Goal: Transaction & Acquisition: Purchase product/service

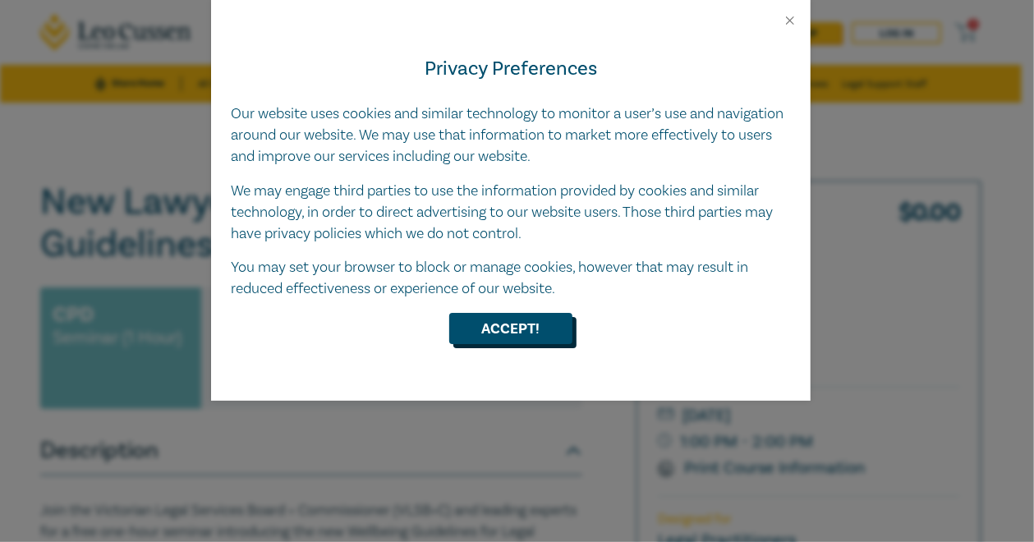
click at [507, 342] on button "Accept!" at bounding box center [510, 328] width 123 height 31
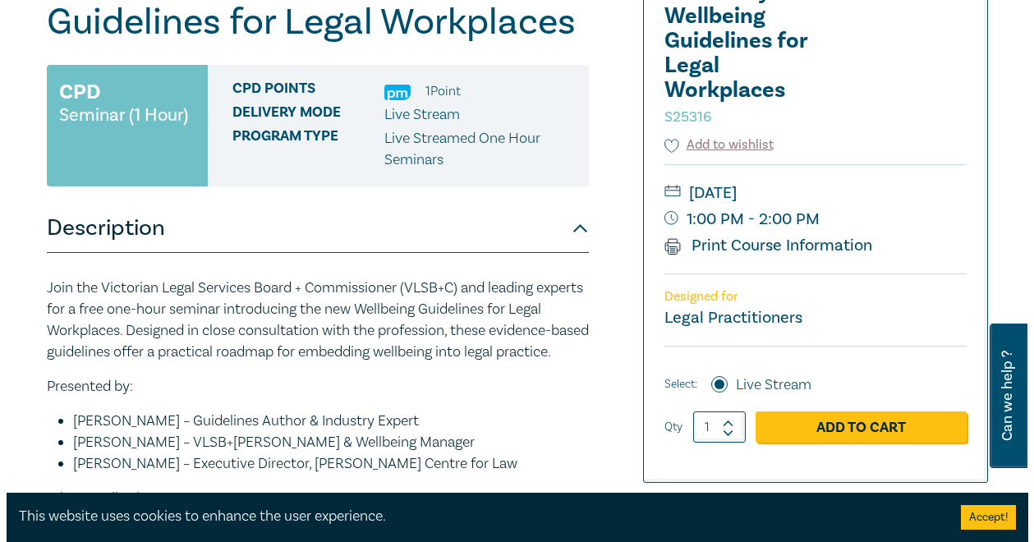
scroll to position [246, 0]
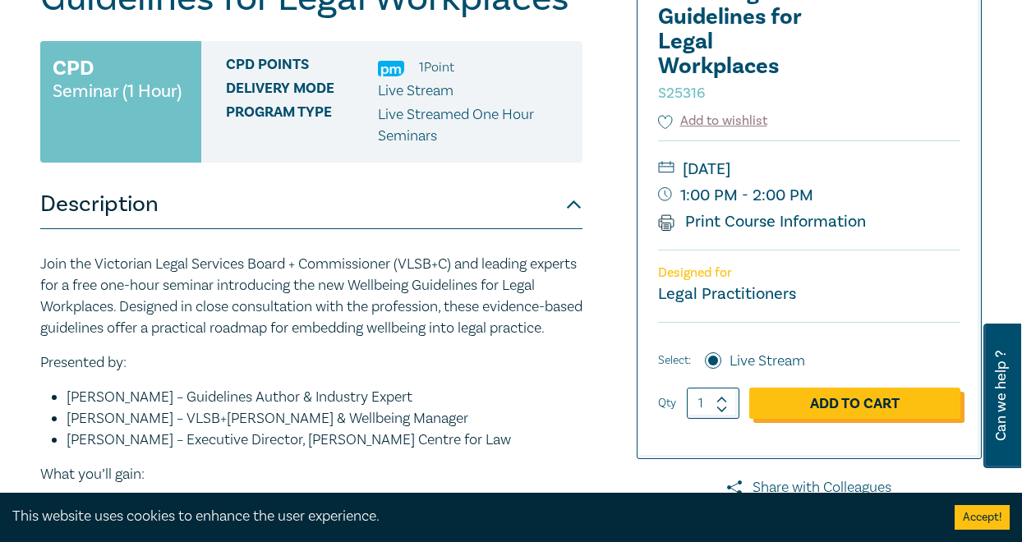
click at [853, 401] on link "Add to Cart" at bounding box center [854, 403] width 211 height 31
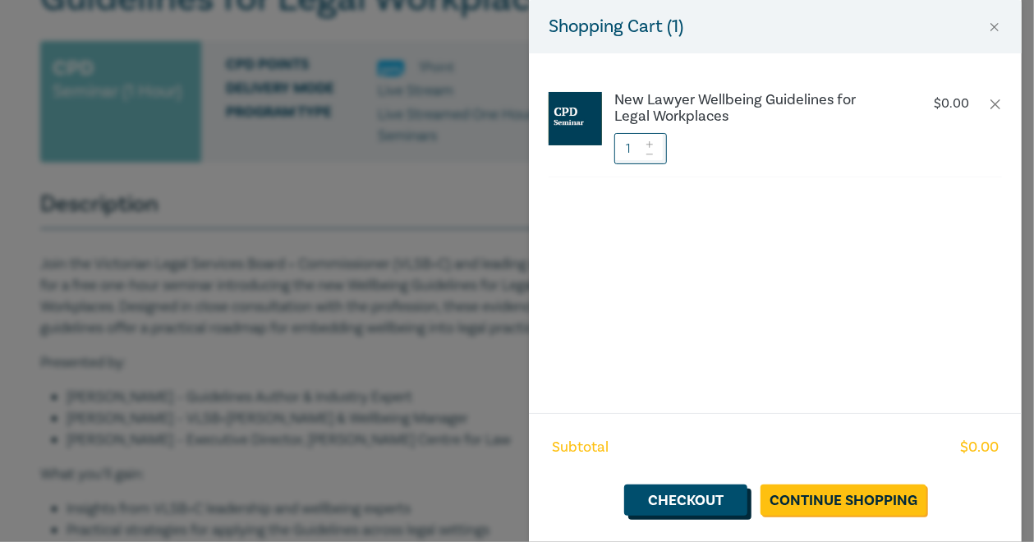
click at [707, 503] on link "Checkout" at bounding box center [685, 500] width 123 height 31
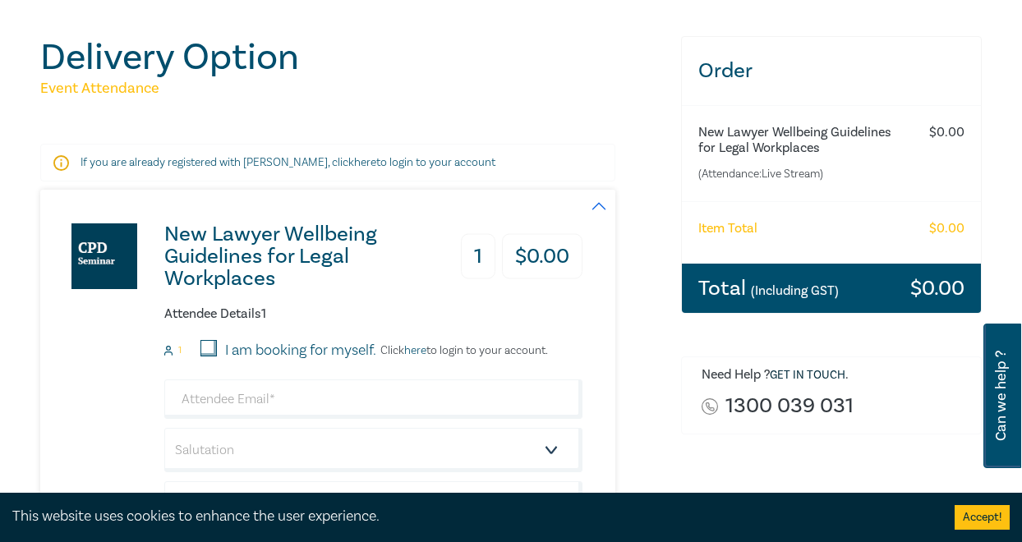
scroll to position [144, 0]
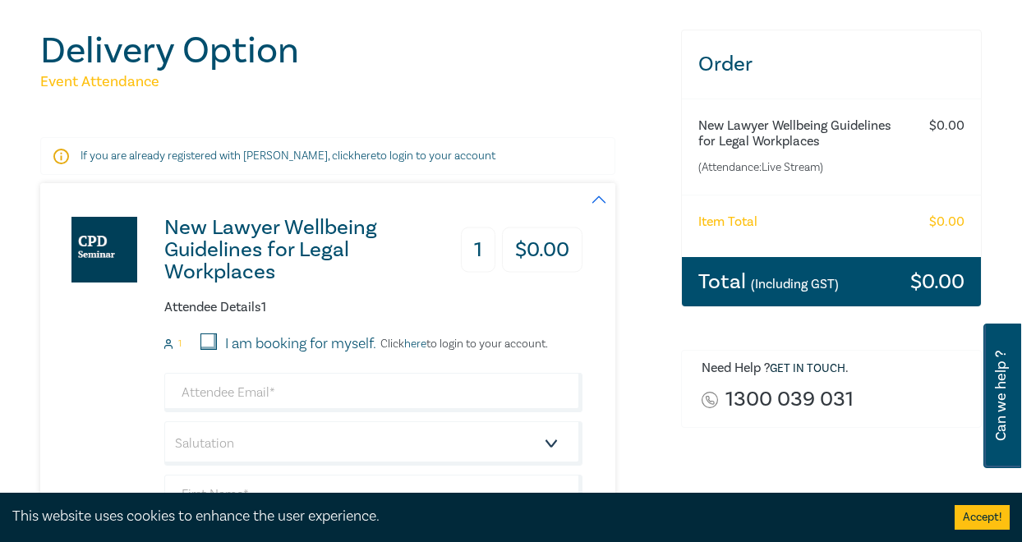
click at [211, 338] on input "I am booking for myself." at bounding box center [208, 341] width 16 height 16
checkbox input "true"
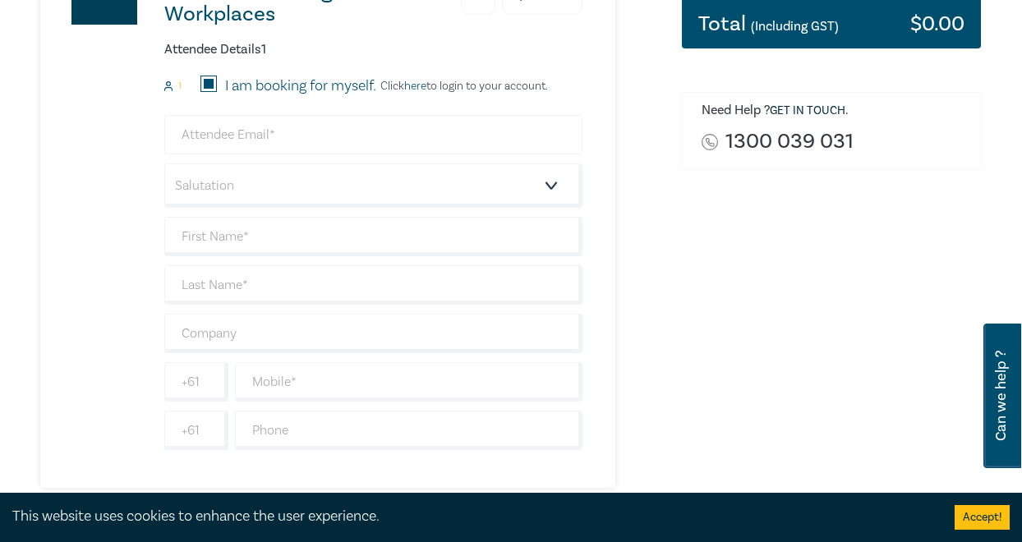
scroll to position [401, 0]
click at [322, 137] on input "email" at bounding box center [373, 135] width 418 height 39
type input "[PERSON_NAME][EMAIL_ADDRESS][PERSON_NAME][DOMAIN_NAME]"
type input "[PERSON_NAME]"
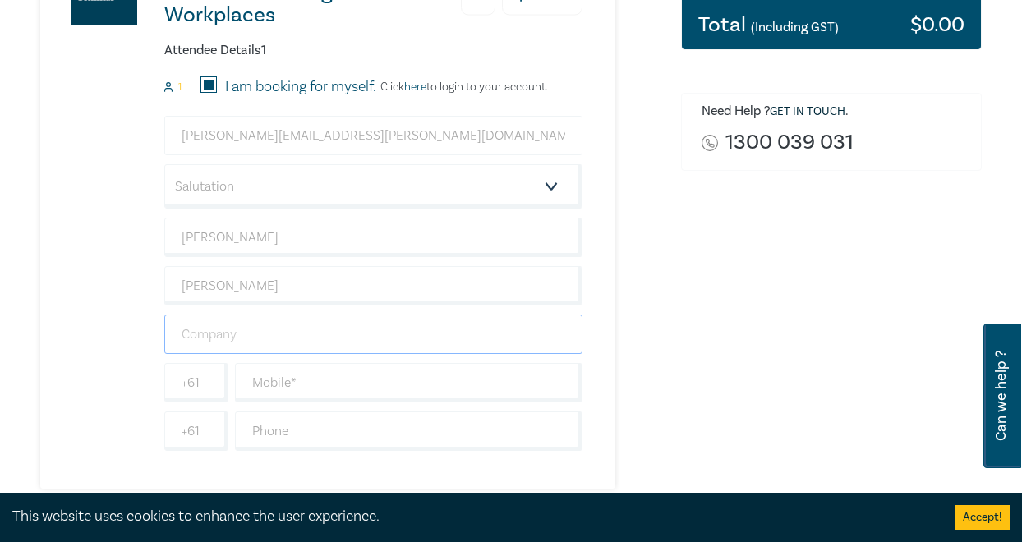
type input "[GEOGRAPHIC_DATA]"
click at [258, 191] on select "Salutation Mr. Mrs. Ms. Miss Dr. Prof. Other" at bounding box center [373, 186] width 418 height 44
select select "Miss"
click at [164, 164] on select "Salutation Mr. Mrs. Ms. Miss Dr. Prof. Other" at bounding box center [373, 186] width 418 height 44
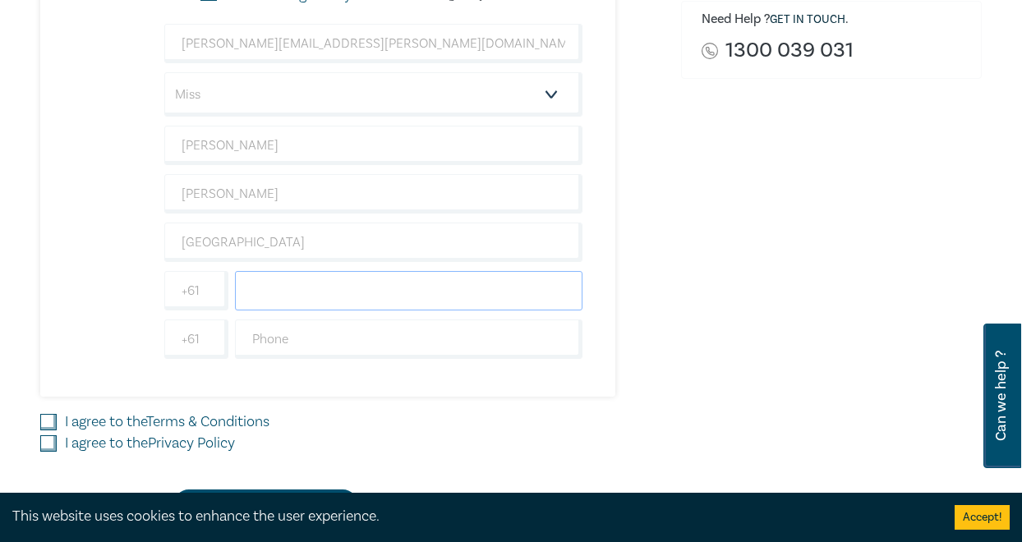
click at [278, 278] on input "text" at bounding box center [408, 290] width 347 height 39
type input "0448227560"
click at [57, 423] on div "I agree to the Terms & Conditions" at bounding box center [350, 422] width 621 height 21
click at [46, 414] on input "I agree to the Terms & Conditions" at bounding box center [48, 422] width 16 height 16
checkbox input "true"
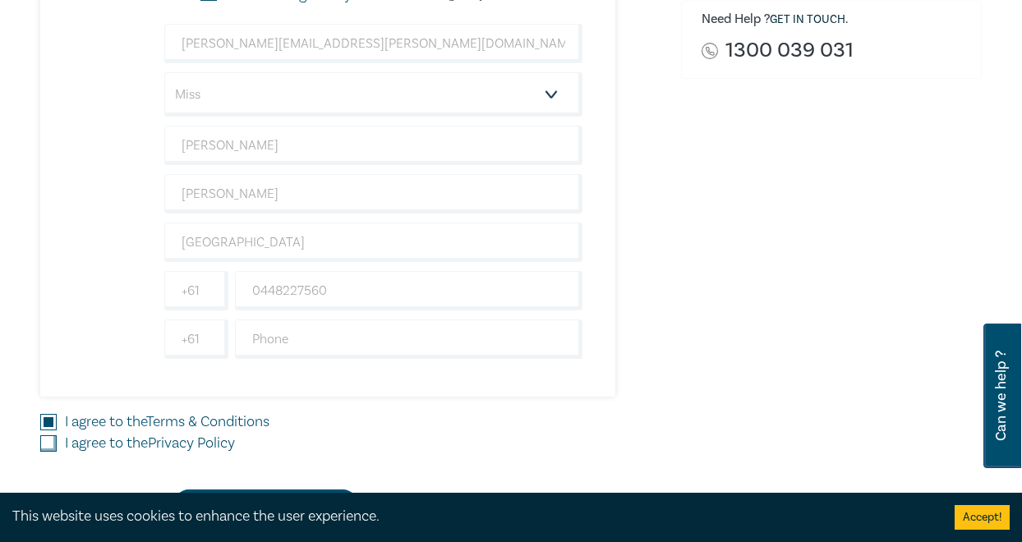
click at [44, 446] on input "I agree to the Privacy Policy" at bounding box center [48, 443] width 16 height 16
checkbox input "true"
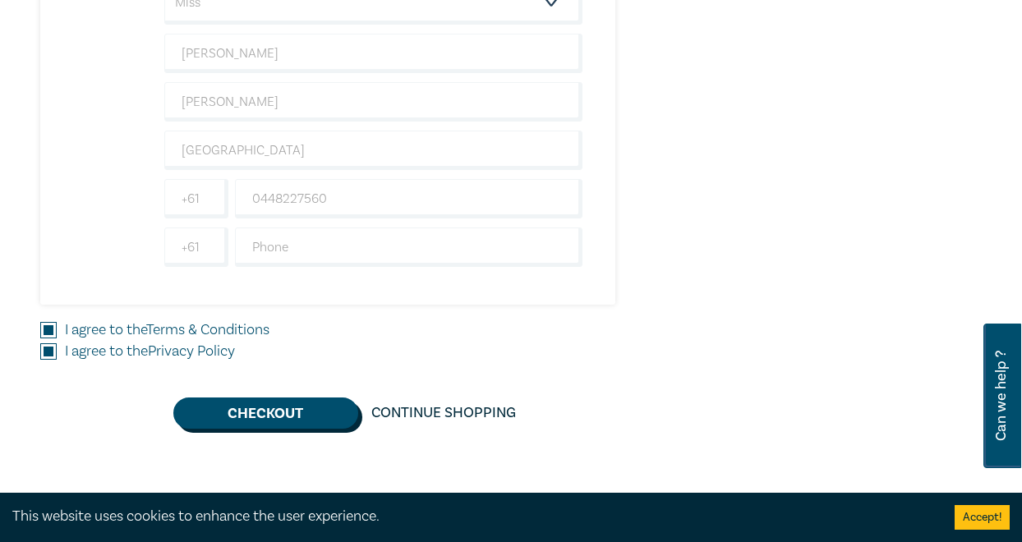
click at [308, 401] on button "Checkout" at bounding box center [265, 413] width 185 height 31
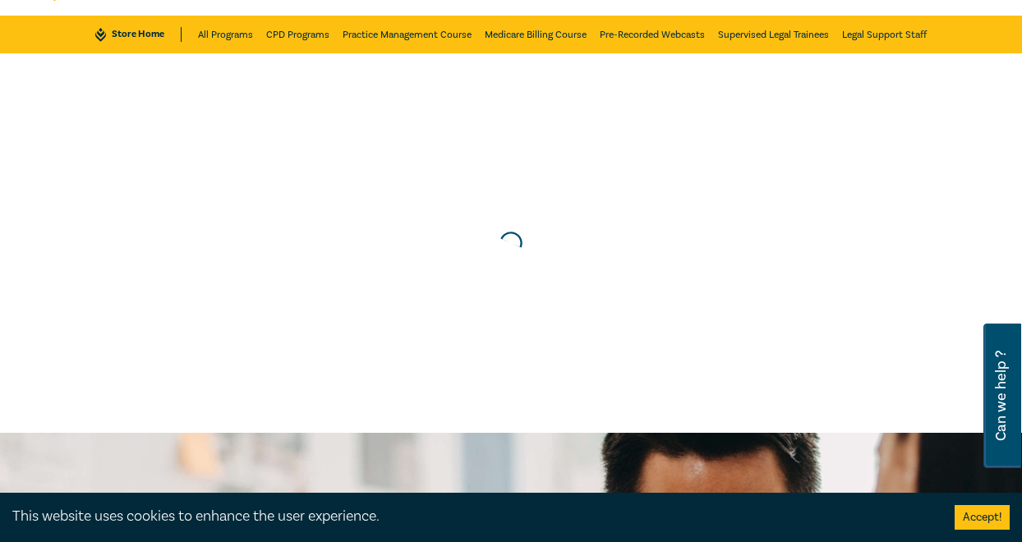
scroll to position [0, 0]
